Goal: Check status: Check status

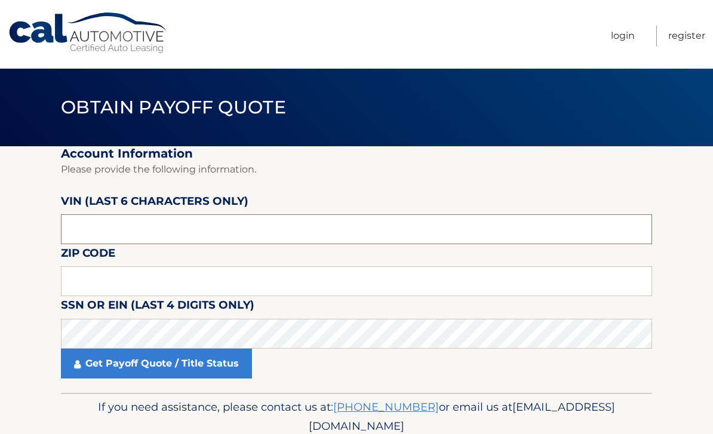
click at [220, 235] on input "text" at bounding box center [356, 229] width 591 height 30
type input "361540"
click at [368, 292] on input "text" at bounding box center [356, 281] width 591 height 30
type input "19064"
click at [224, 359] on link "Get Payoff Quote / Title Status" at bounding box center [156, 364] width 191 height 30
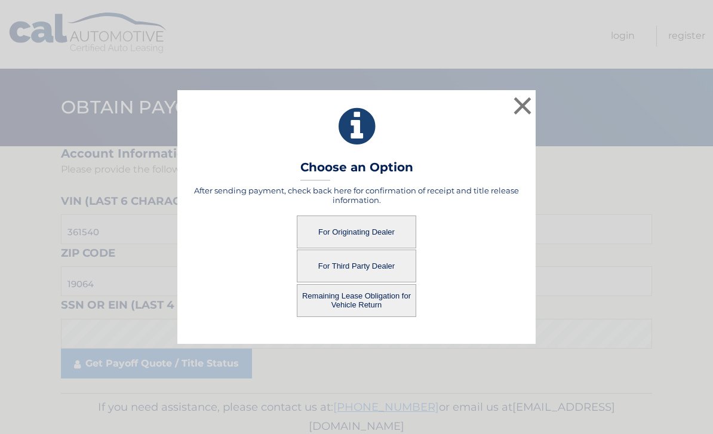
click at [381, 295] on button "Remaining Lease Obligation for Vehicle Return" at bounding box center [356, 300] width 119 height 33
click at [378, 303] on button "Remaining Lease Obligation for Vehicle Return" at bounding box center [356, 300] width 119 height 33
click at [398, 228] on button "For Originating Dealer" at bounding box center [356, 231] width 119 height 33
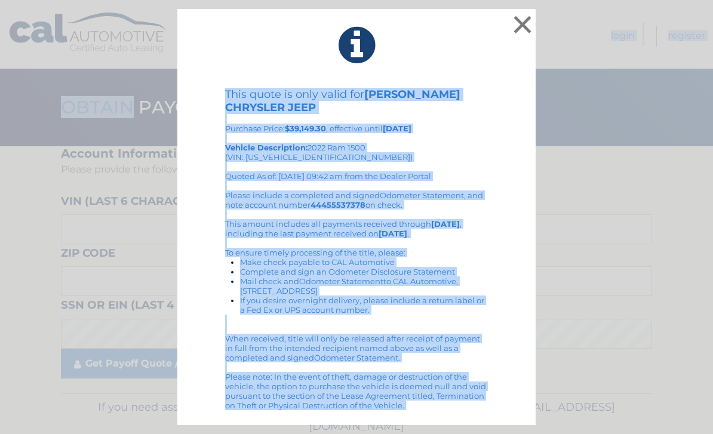
click at [602, 134] on div "× This quote is only valid for DAVID DODGE CHRYSLER JEEP Purchase Price: $39,14…" at bounding box center [356, 217] width 703 height 417
